Goal: Task Accomplishment & Management: Manage account settings

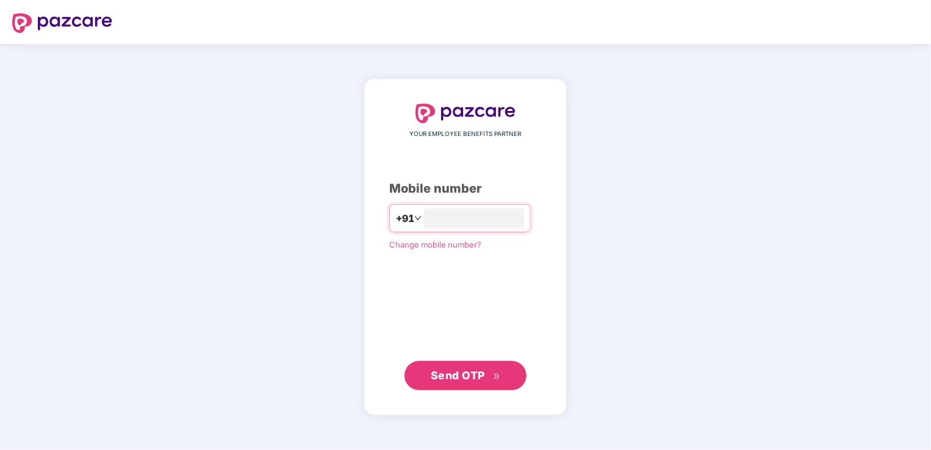
type input "**********"
click at [471, 375] on span "Send OTP" at bounding box center [458, 374] width 54 height 13
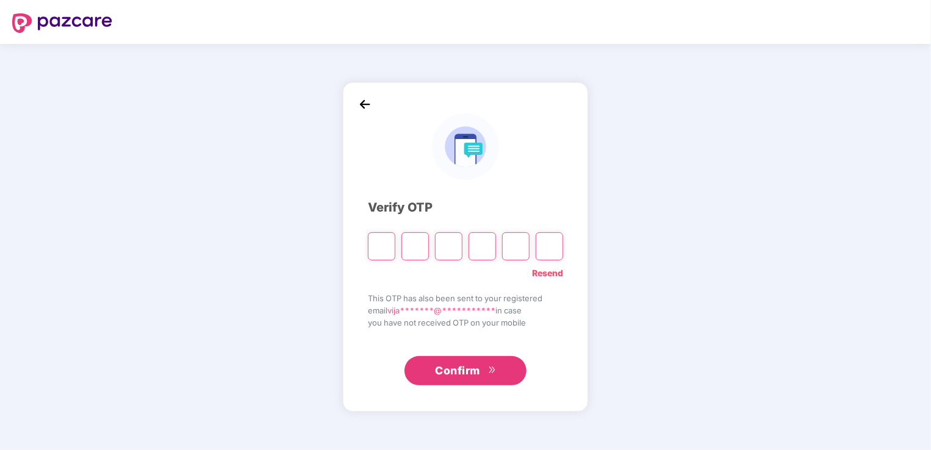
type input "*"
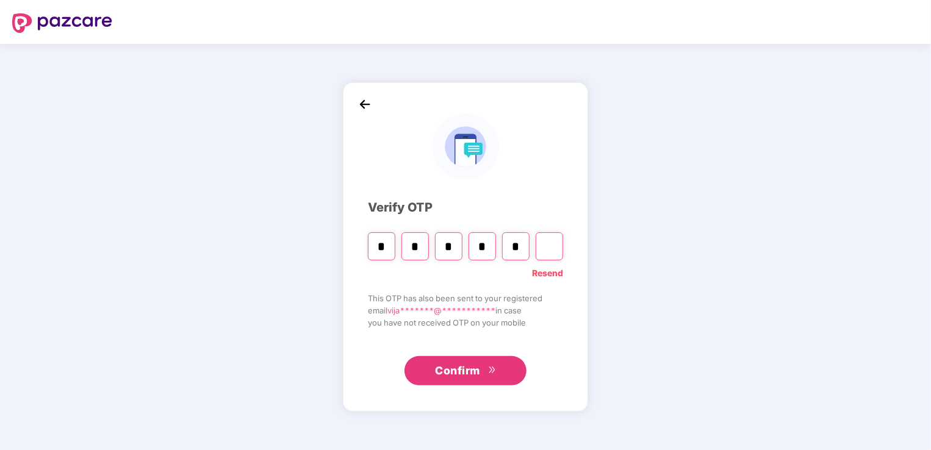
type input "*"
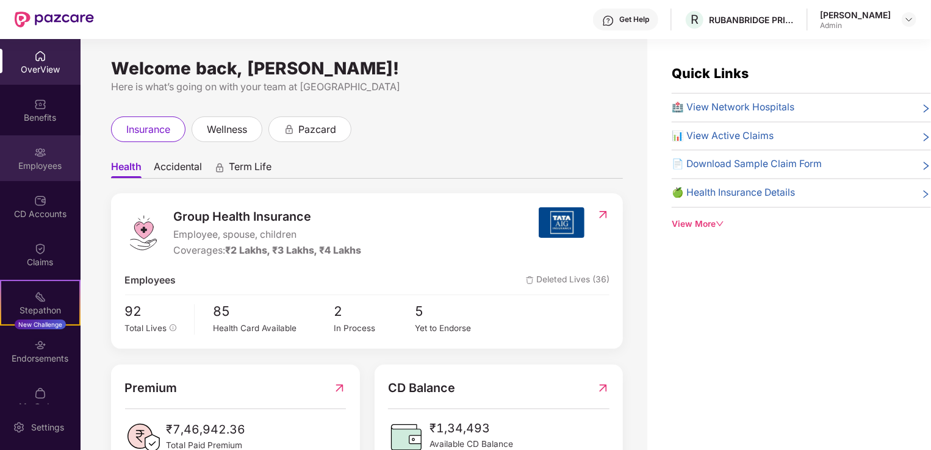
click at [38, 156] on img at bounding box center [40, 152] width 12 height 12
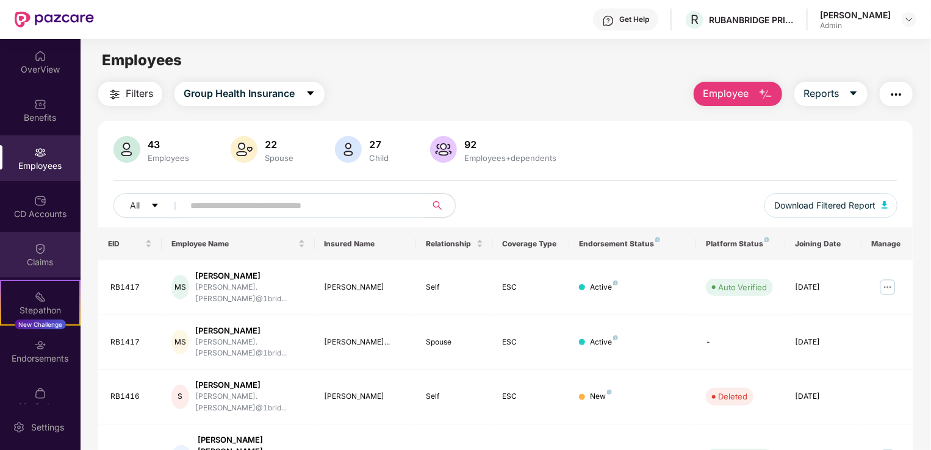
click at [41, 248] on img at bounding box center [40, 249] width 12 height 12
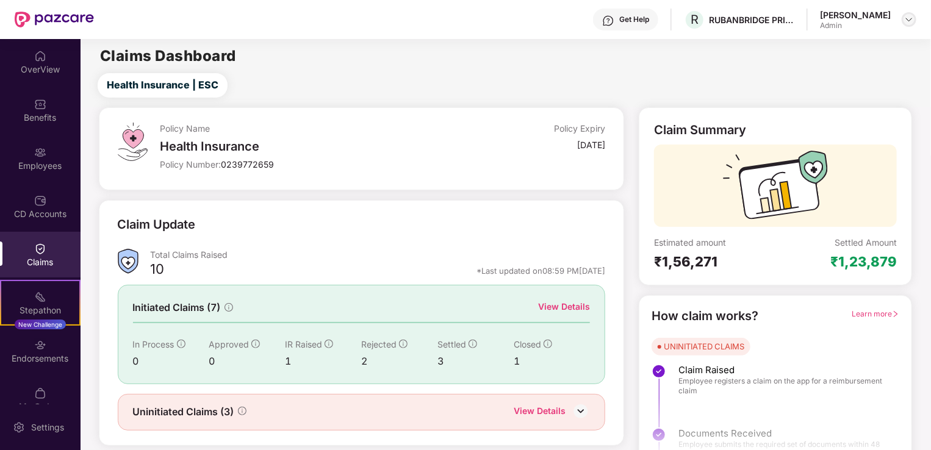
click at [909, 18] on img at bounding box center [909, 20] width 10 height 10
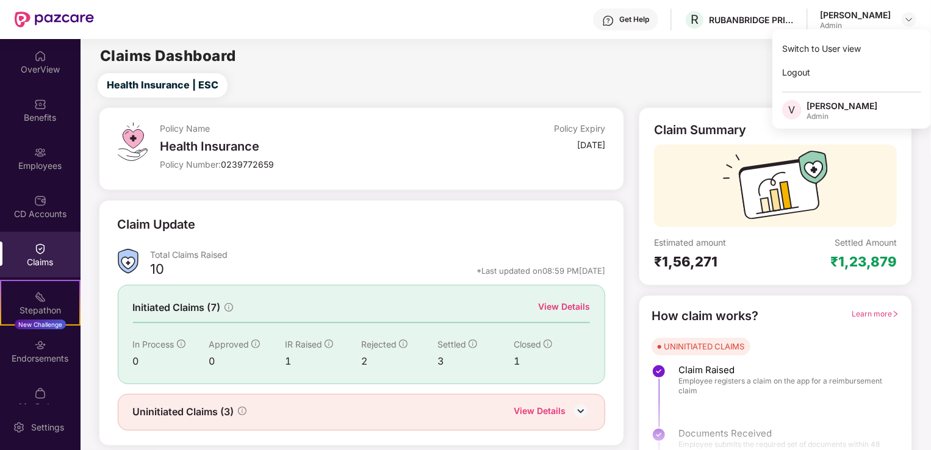
click at [686, 71] on main "Claims Dashboard Health Insurance | ESC Policy Name Health Insurance Policy Num…" at bounding box center [506, 258] width 850 height 439
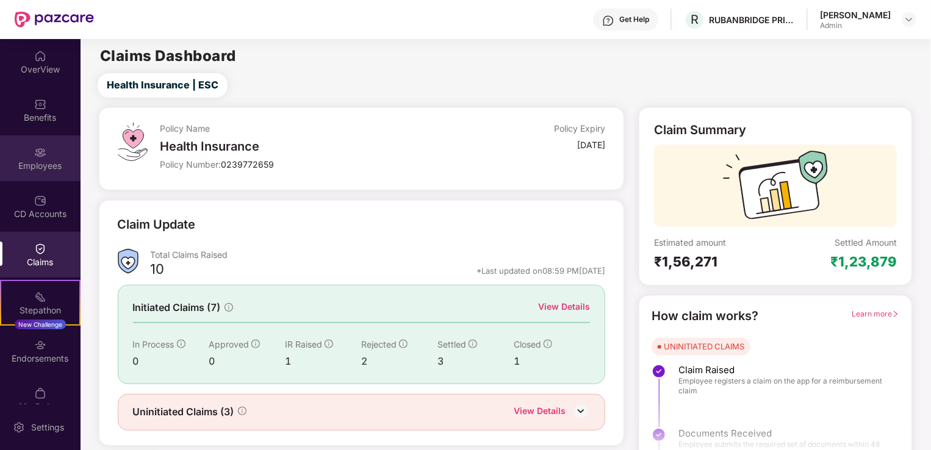
click at [40, 159] on div "Employees" at bounding box center [40, 158] width 81 height 46
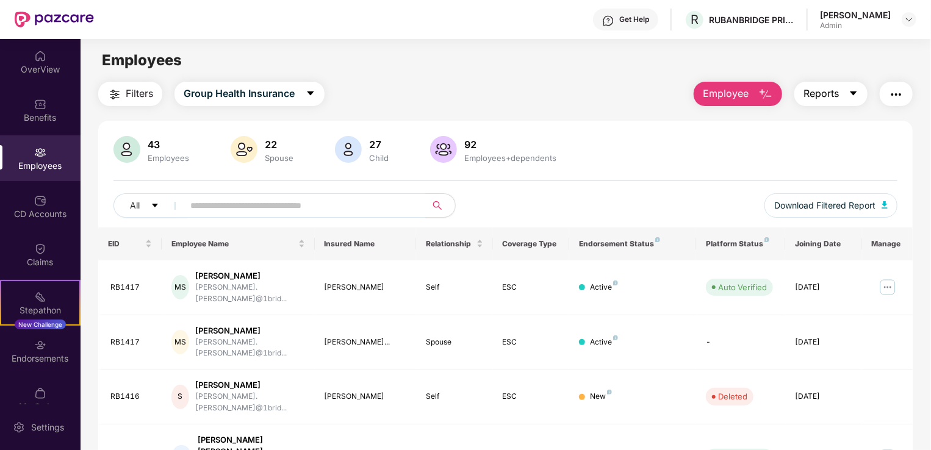
click at [852, 91] on icon "caret-down" at bounding box center [853, 93] width 7 height 4
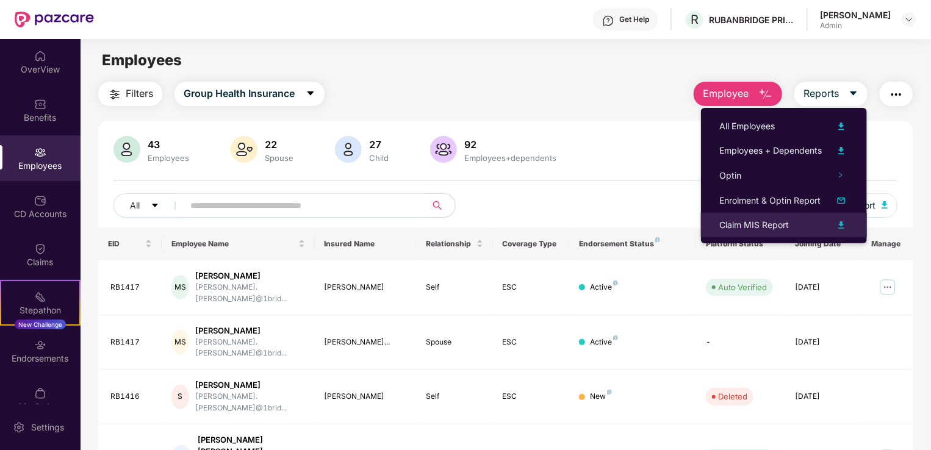
click at [838, 224] on img at bounding box center [841, 225] width 15 height 15
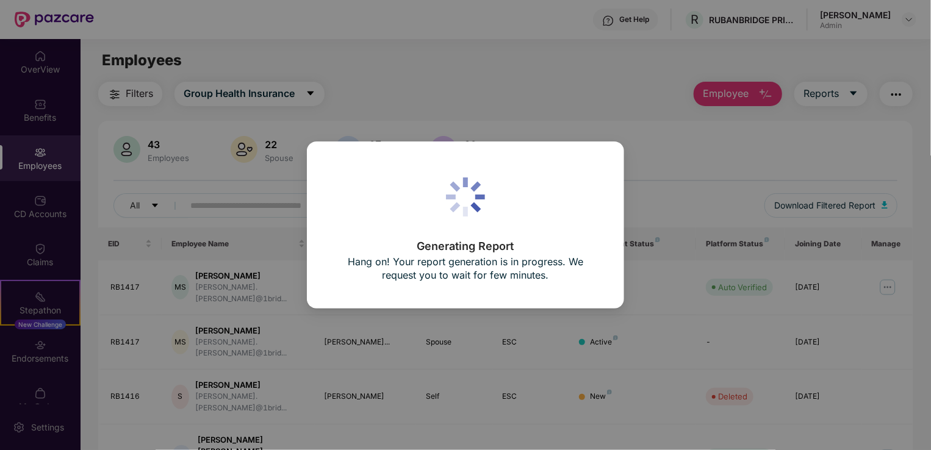
click at [600, 168] on div "Generating Report Hang on! Your report generation is in progress. We request yo…" at bounding box center [466, 225] width 270 height 120
click at [603, 177] on div "Generating Report Hang on! Your report generation is in progress. We request yo…" at bounding box center [465, 225] width 317 height 167
click at [603, 154] on div "Generating Report Hang on! Your report generation is in progress. We request yo…" at bounding box center [465, 225] width 317 height 167
click at [584, 113] on div "Generating Report Hang on! Your report generation is in progress. We request yo…" at bounding box center [465, 225] width 931 height 450
click at [576, 68] on div "Generating Report Hang on! Your report generation is in progress. We request yo…" at bounding box center [465, 225] width 931 height 450
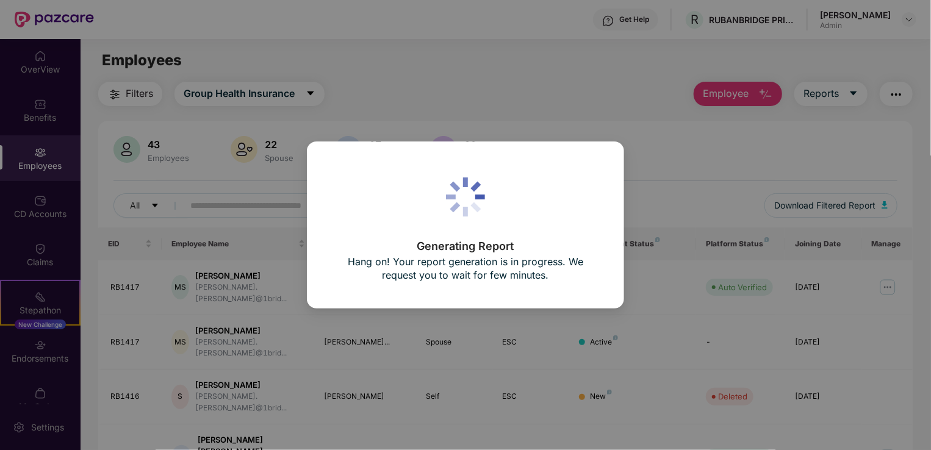
click at [576, 68] on div "Generating Report Hang on! Your report generation is in progress. We request yo…" at bounding box center [465, 225] width 931 height 450
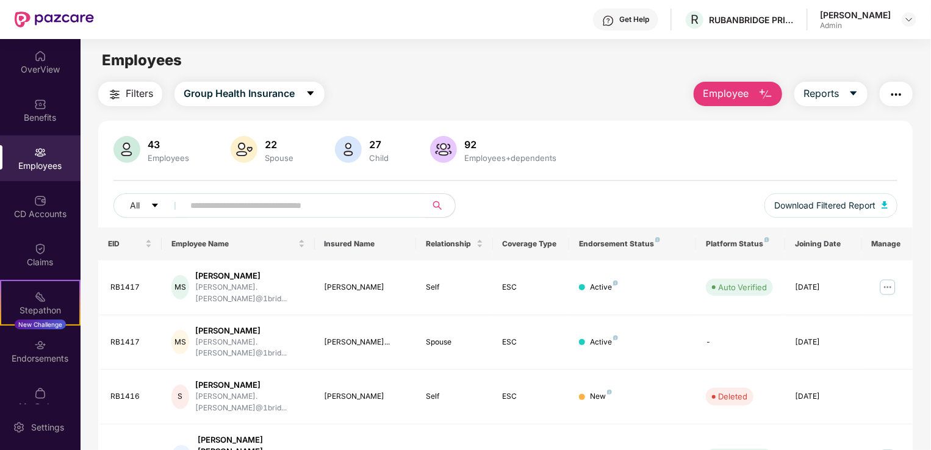
click at [897, 91] on img "button" at bounding box center [896, 94] width 15 height 15
click at [854, 94] on icon "caret-down" at bounding box center [853, 93] width 10 height 10
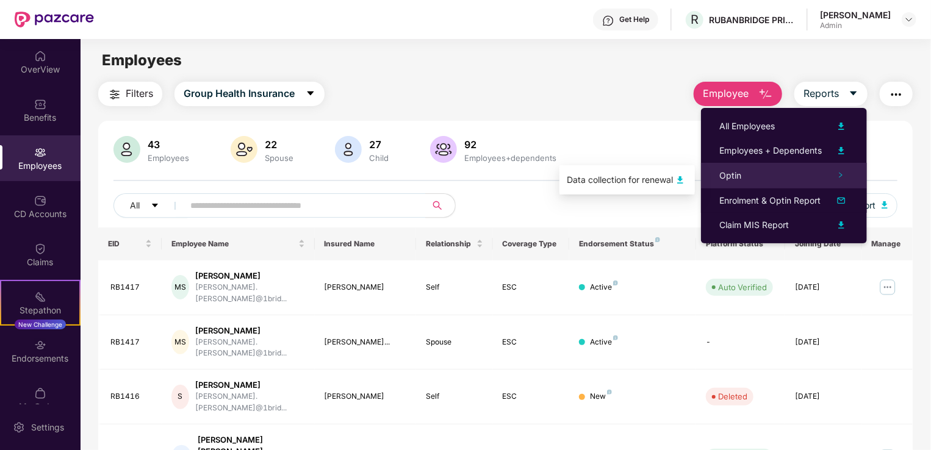
click at [842, 175] on icon "right" at bounding box center [840, 175] width 3 height 5
click at [681, 177] on img at bounding box center [680, 180] width 15 height 15
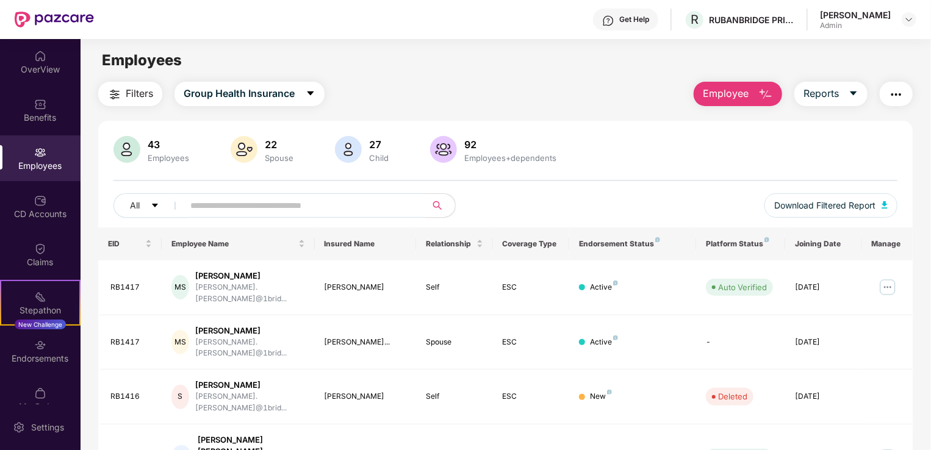
click at [59, 154] on div "Employees" at bounding box center [40, 158] width 81 height 46
